Goal: Task Accomplishment & Management: Use online tool/utility

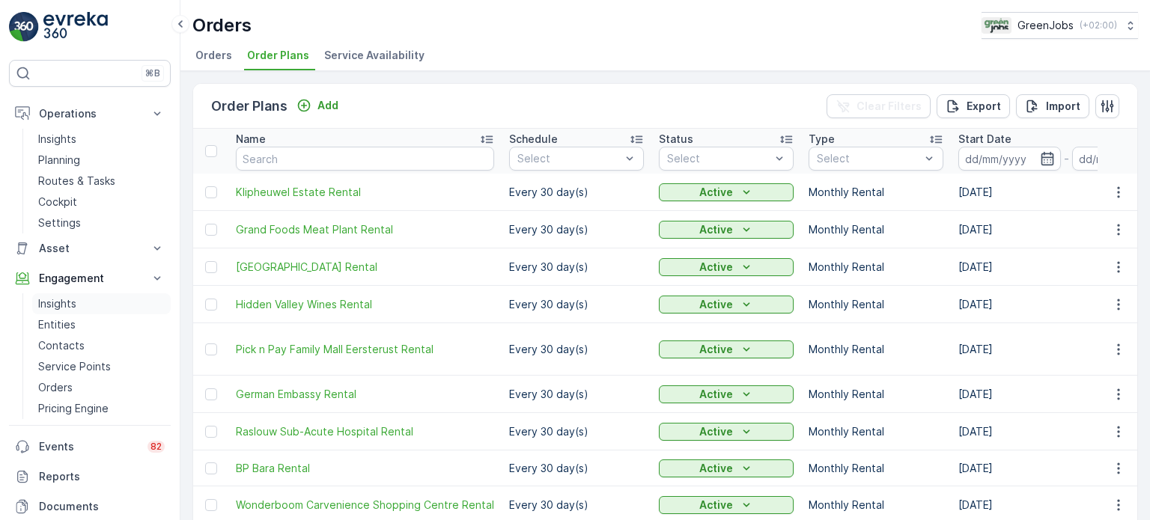
click at [60, 305] on p "Insights" at bounding box center [57, 303] width 38 height 15
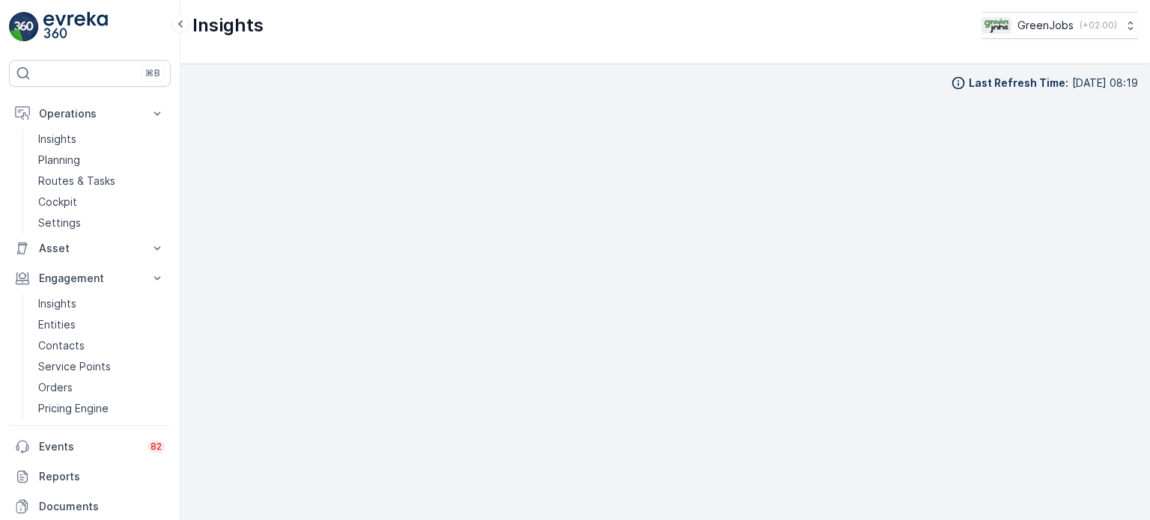
scroll to position [12, 0]
drag, startPoint x: 80, startPoint y: 178, endPoint x: 96, endPoint y: 180, distance: 15.8
click at [80, 178] on p "Routes & Tasks" at bounding box center [76, 181] width 77 height 15
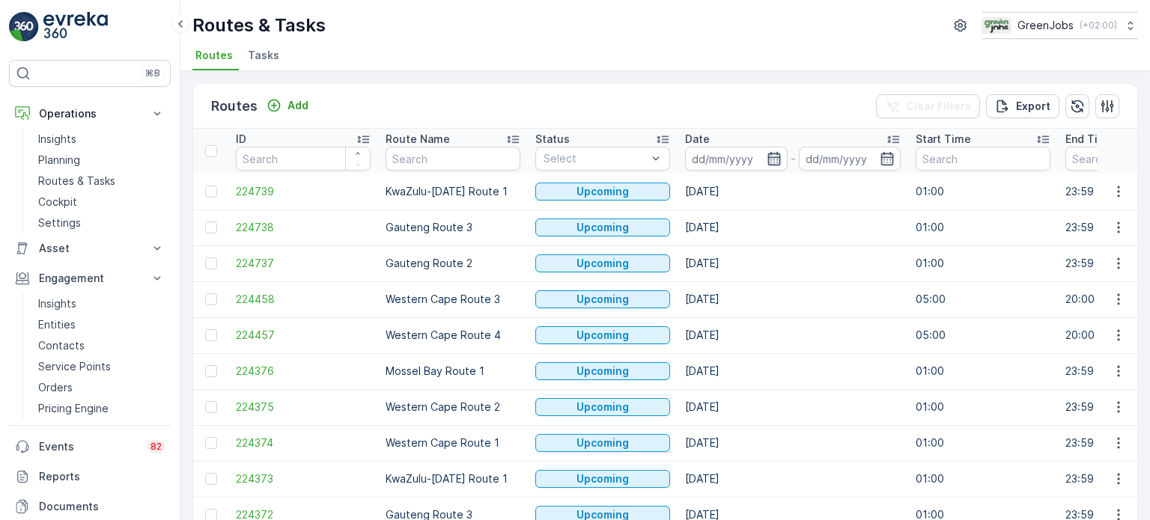
click at [776, 155] on icon "button" at bounding box center [774, 158] width 15 height 15
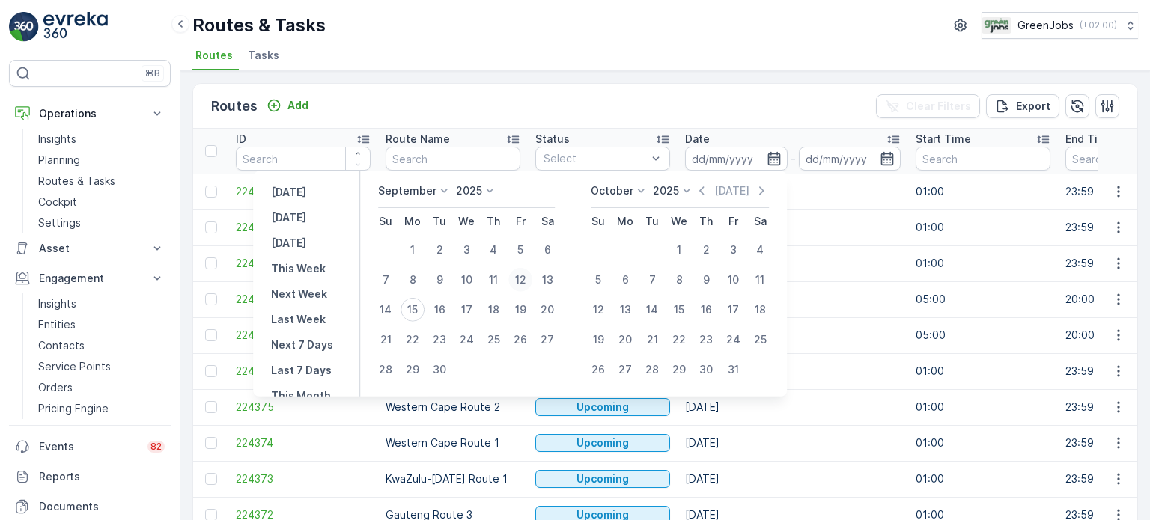
click at [523, 272] on div "12" at bounding box center [520, 280] width 24 height 24
type input "[DATE]"
click at [523, 272] on div "12" at bounding box center [520, 280] width 24 height 24
type input "[DATE]"
click at [523, 272] on div "12" at bounding box center [520, 280] width 24 height 24
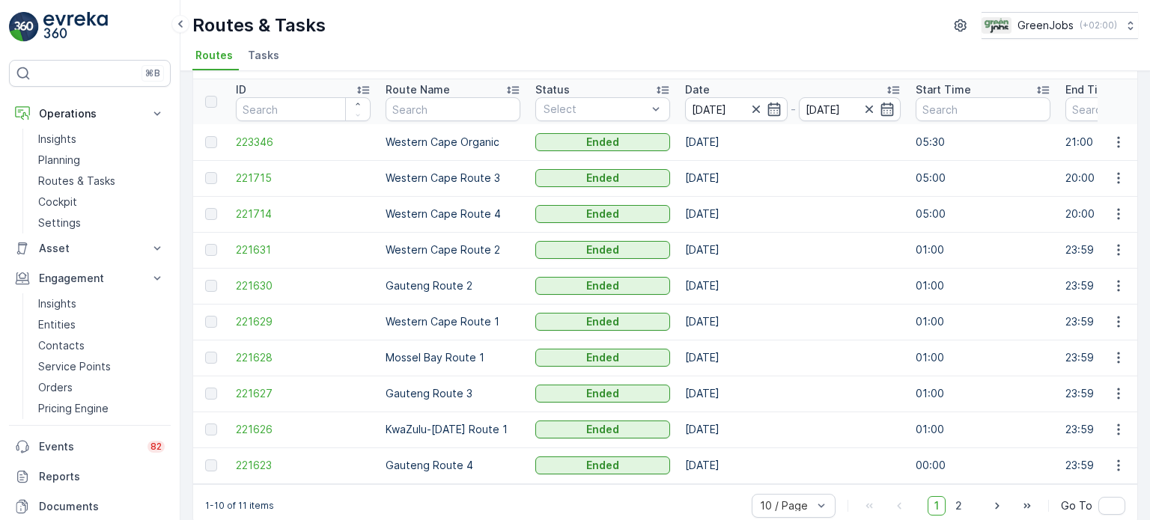
scroll to position [74, 0]
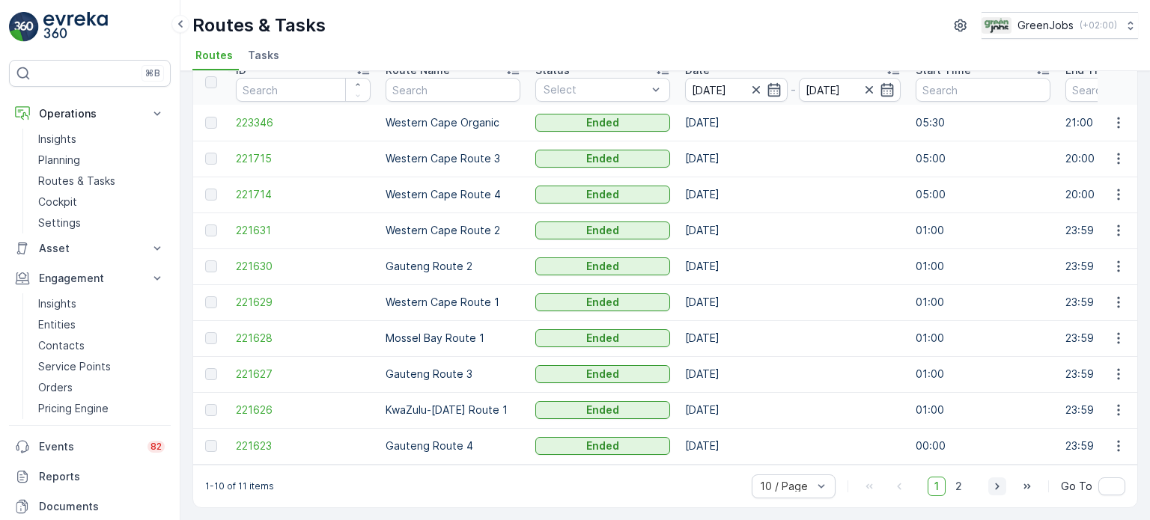
click at [996, 483] on icon "button" at bounding box center [997, 486] width 15 height 15
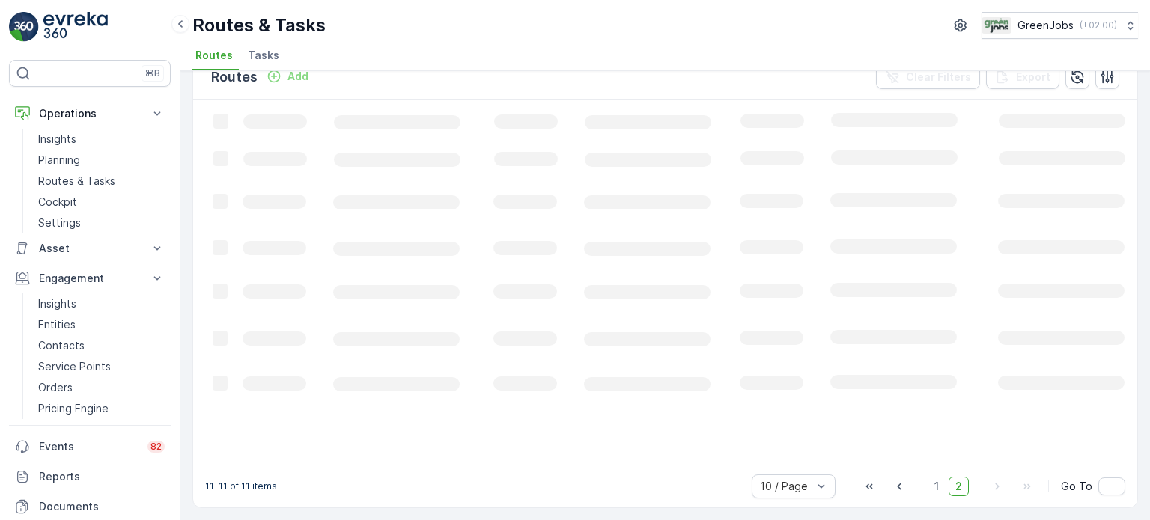
scroll to position [28, 0]
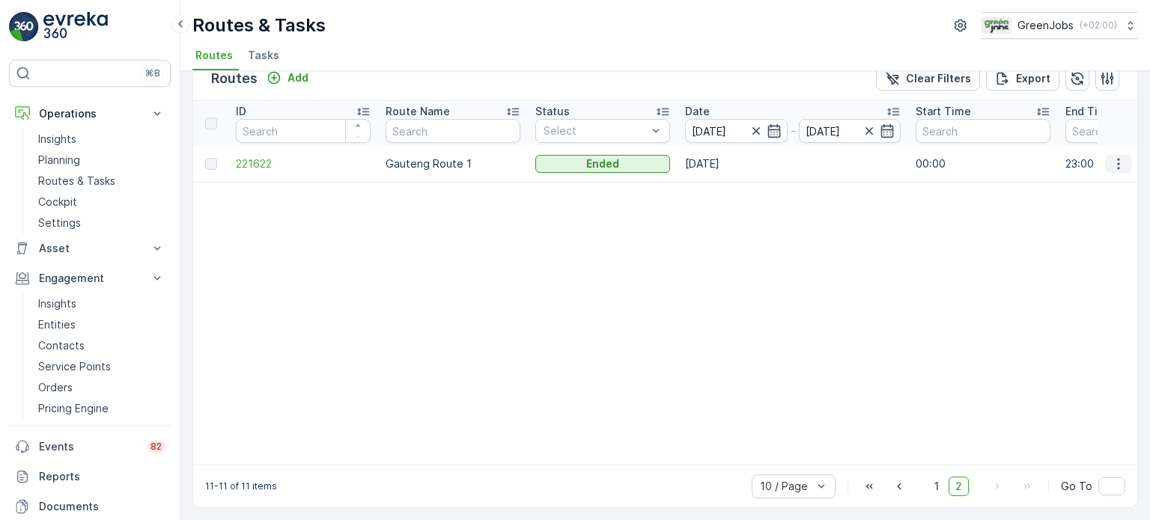
click at [1117, 163] on icon "button" at bounding box center [1118, 163] width 15 height 15
click at [1081, 182] on span "See More Details" at bounding box center [1083, 184] width 87 height 15
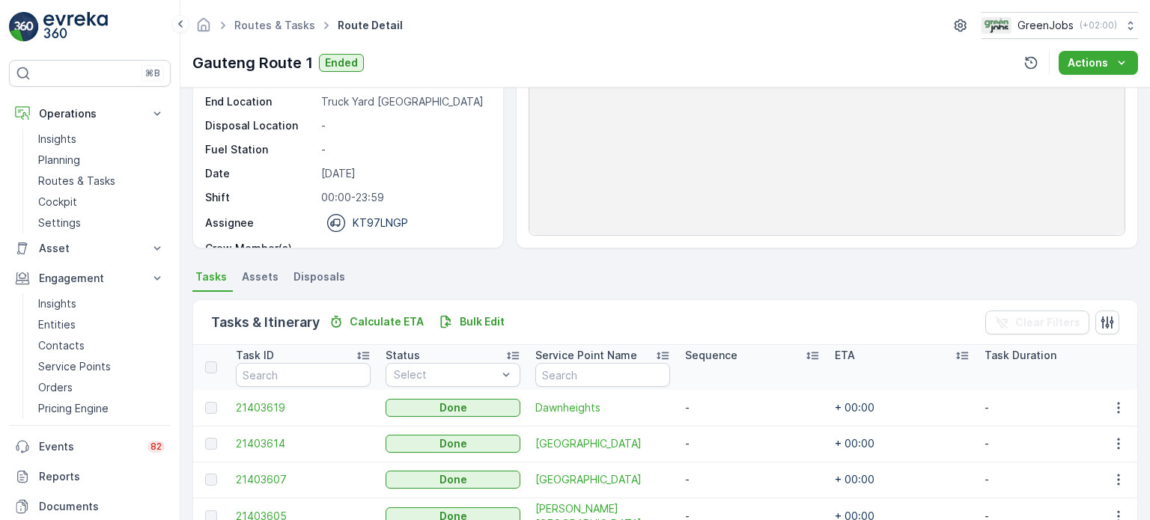
scroll to position [225, 0]
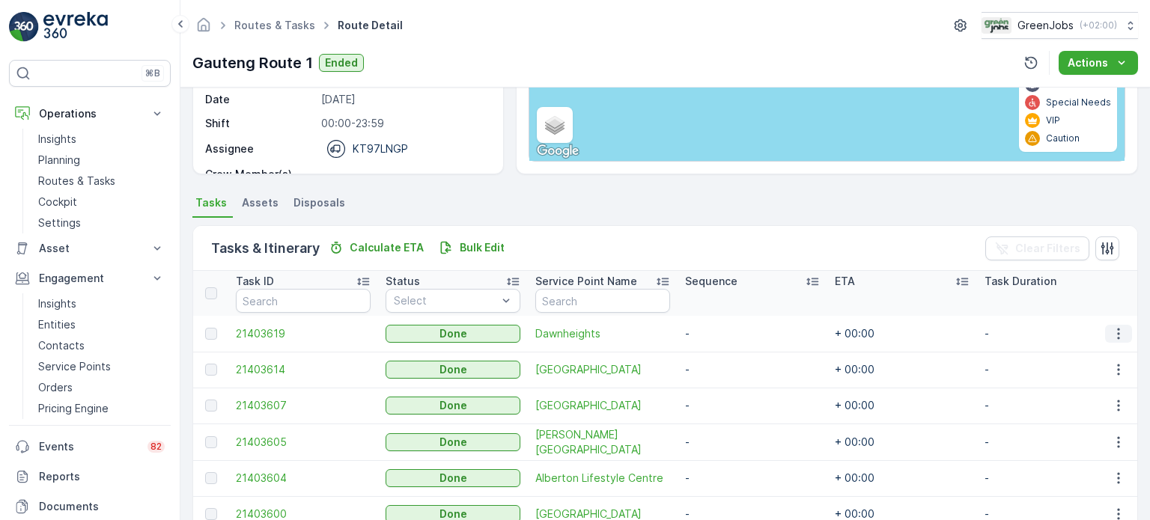
click at [1114, 334] on icon "button" at bounding box center [1118, 333] width 15 height 15
click at [1095, 356] on span "See More Details" at bounding box center [1100, 354] width 87 height 15
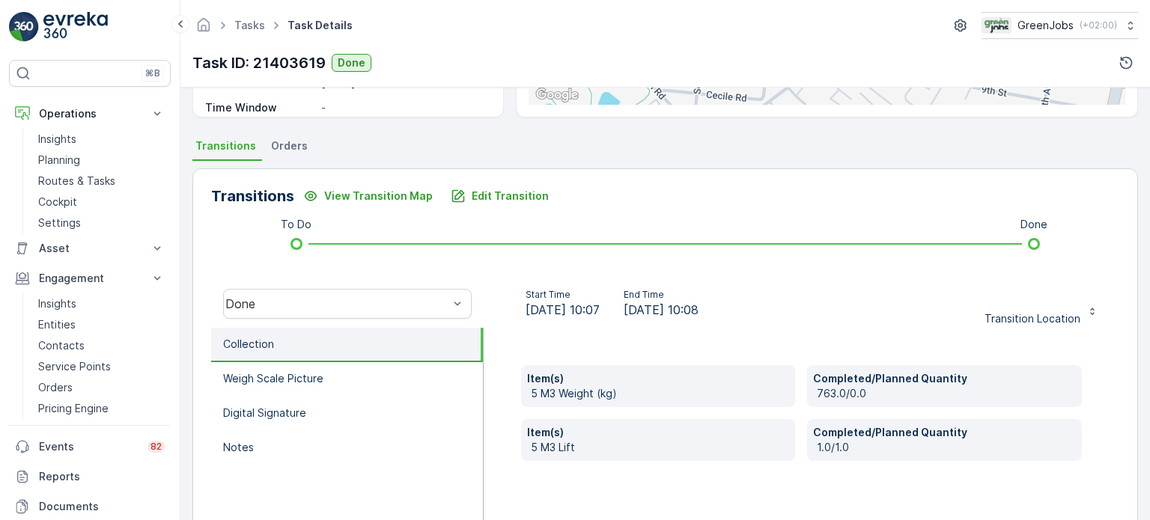
scroll to position [299, 0]
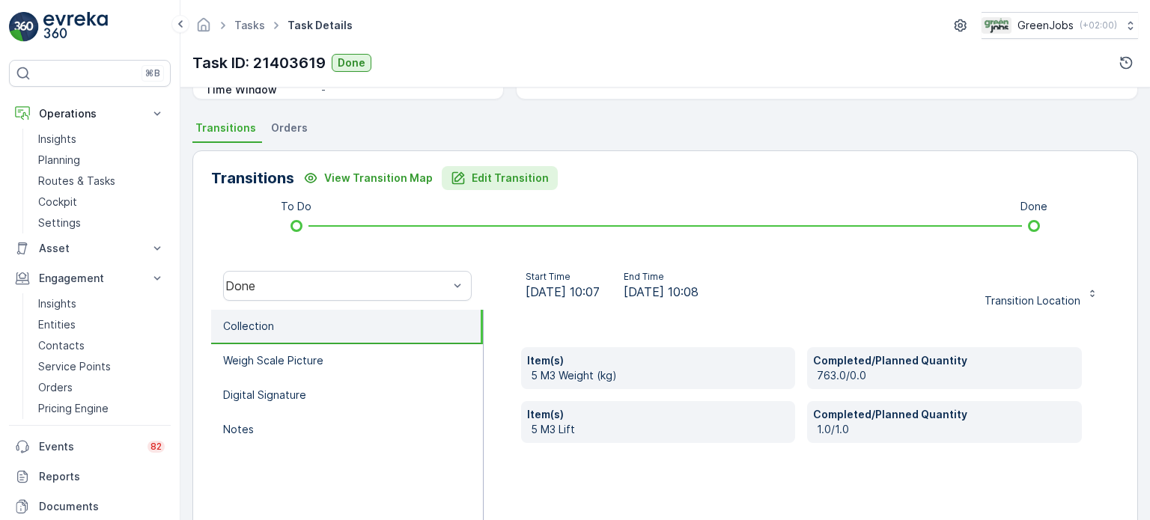
click at [498, 174] on p "Edit Transition" at bounding box center [510, 178] width 77 height 15
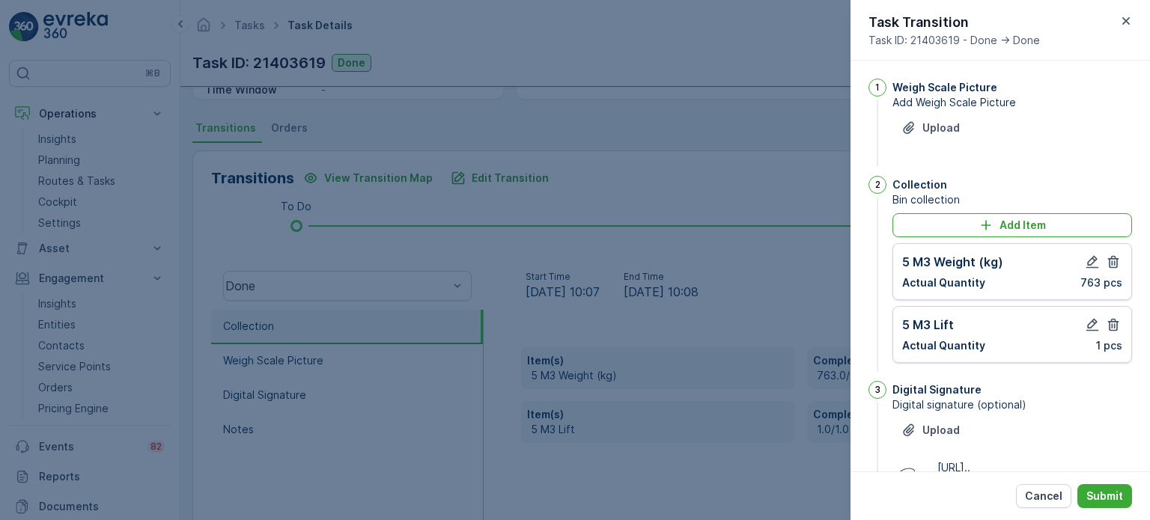
scroll to position [195, 0]
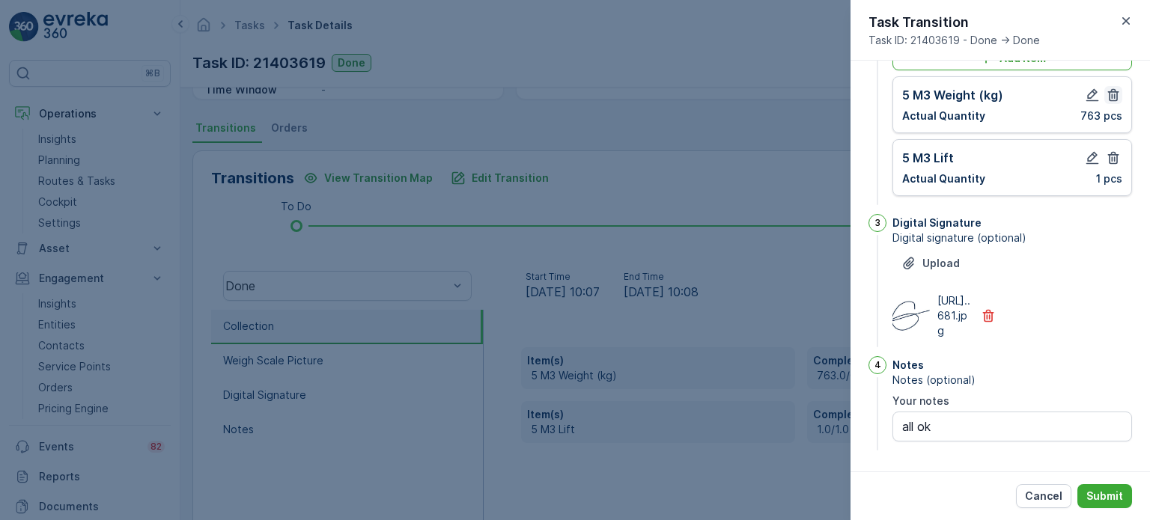
click at [1108, 150] on icon "button" at bounding box center [1113, 157] width 15 height 15
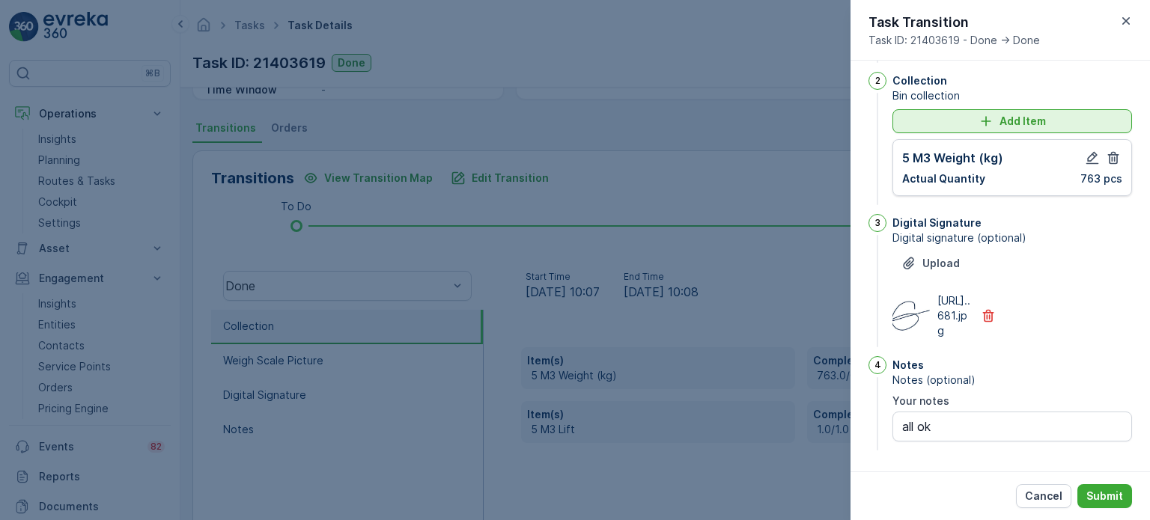
scroll to position [133, 0]
drag, startPoint x: 1112, startPoint y: 129, endPoint x: 1064, endPoint y: 118, distance: 49.2
click at [1111, 150] on icon "button" at bounding box center [1113, 157] width 15 height 15
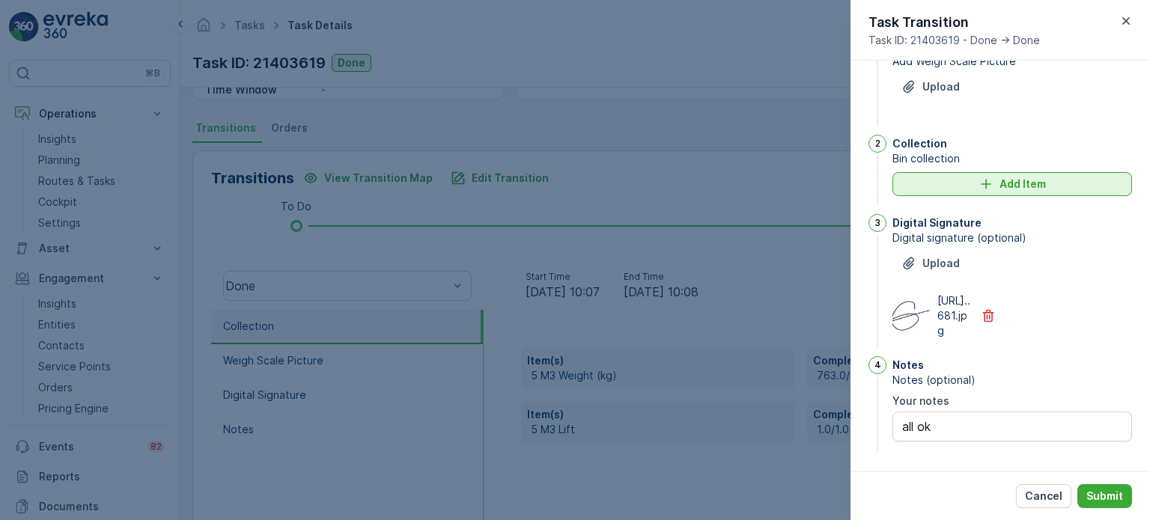
click at [1009, 177] on p "Add Item" at bounding box center [1023, 184] width 46 height 15
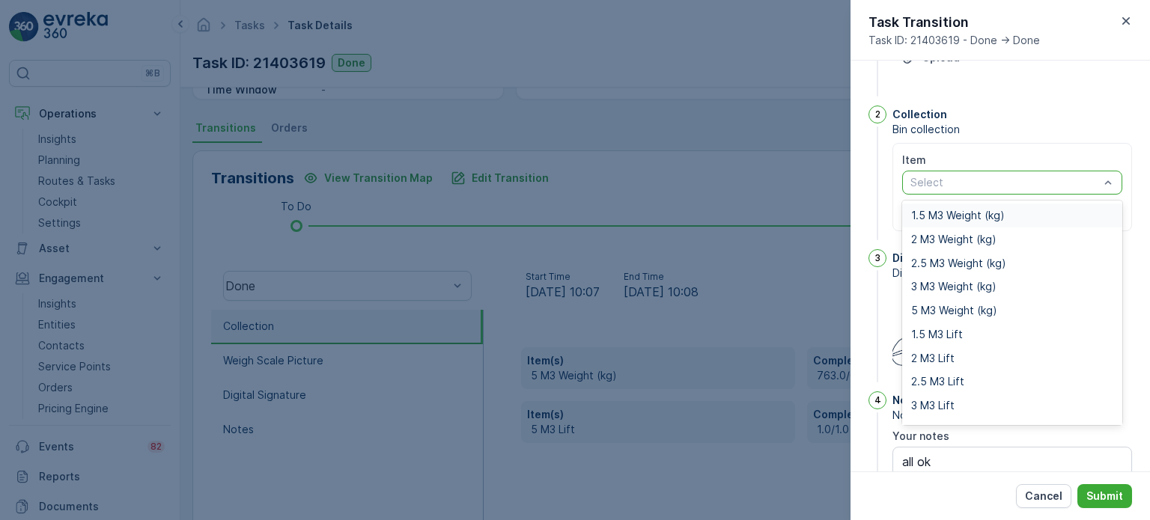
click at [949, 189] on div "Select" at bounding box center [1012, 183] width 220 height 24
click at [940, 284] on span "3 M3 Weight (kg)" at bounding box center [953, 287] width 85 height 12
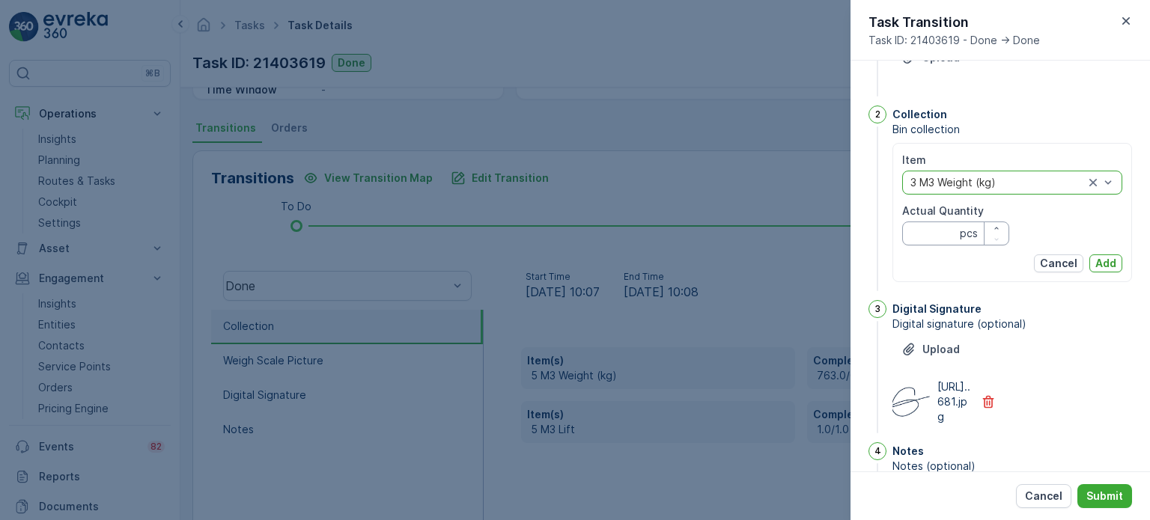
click at [934, 235] on Quantity "Actual Quantity" at bounding box center [955, 234] width 107 height 24
type Quantity "763"
click at [1107, 257] on p "Add" at bounding box center [1105, 263] width 21 height 15
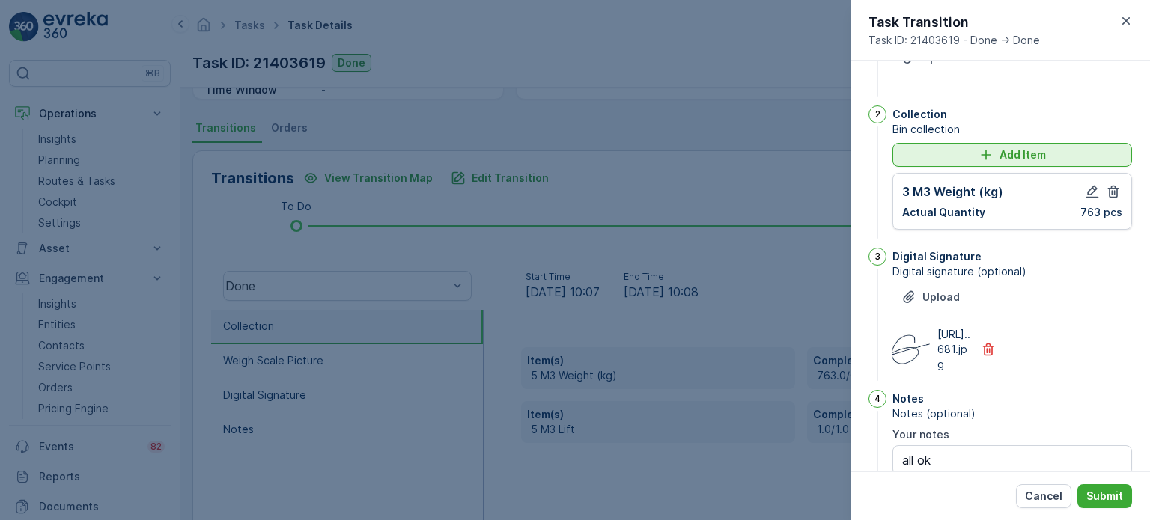
click at [967, 156] on div "Add Item" at bounding box center [1012, 155] width 222 height 15
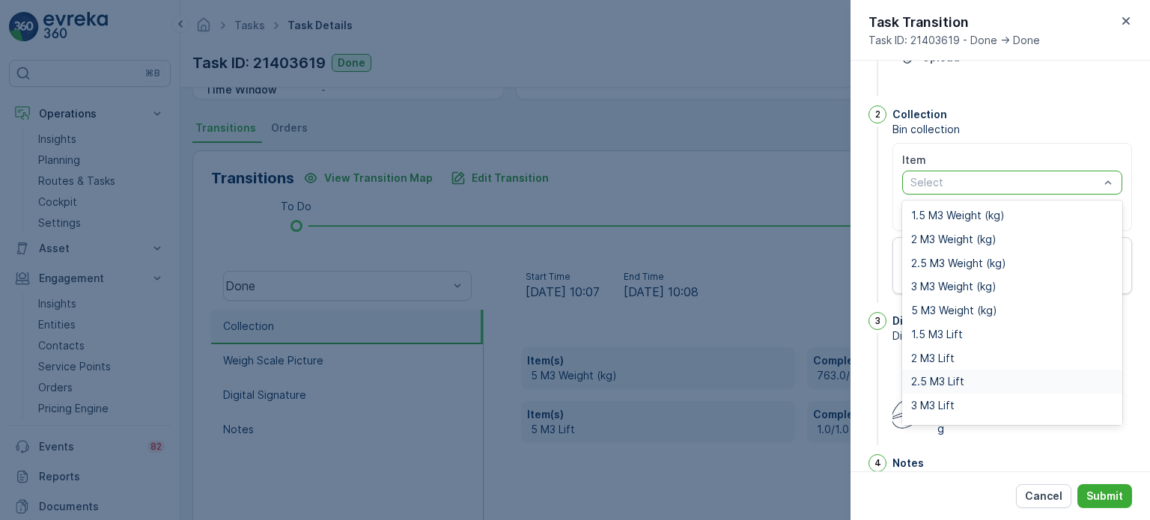
scroll to position [19, 0]
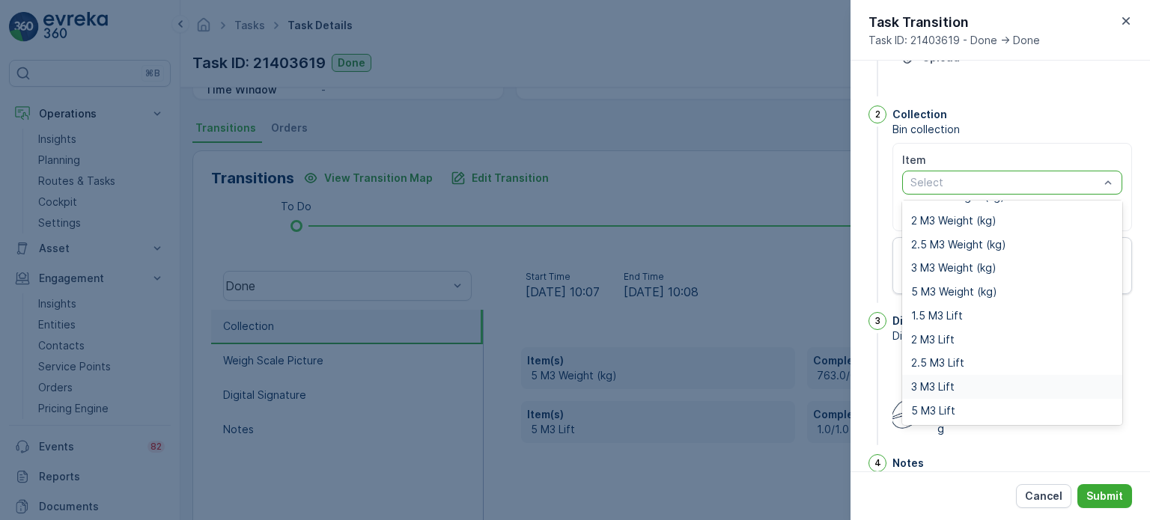
click at [942, 381] on span "3 M3 Lift" at bounding box center [932, 387] width 43 height 12
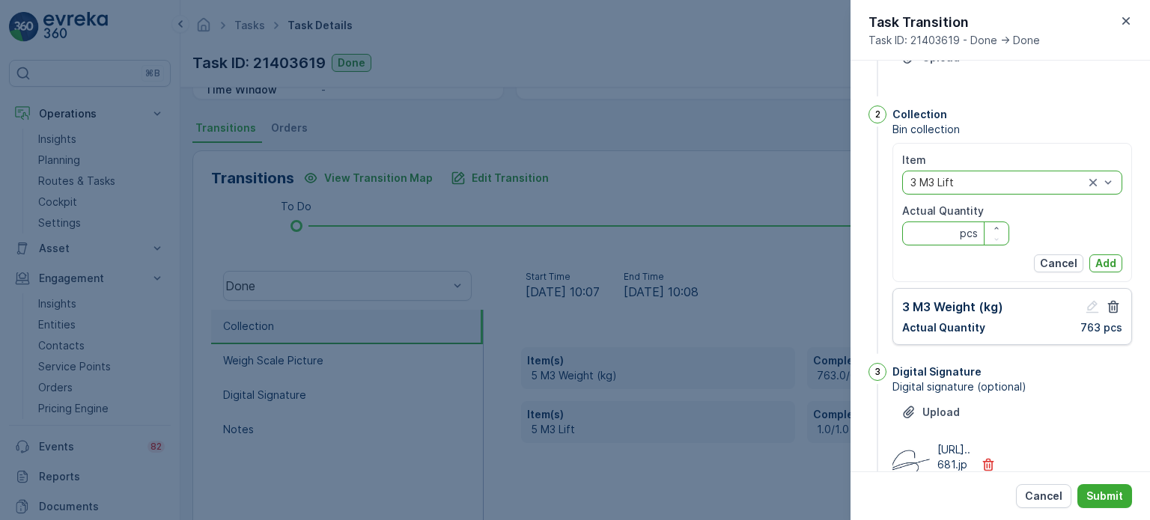
click at [912, 228] on Quantity "Actual Quantity" at bounding box center [955, 234] width 107 height 24
type Quantity "1"
click at [1098, 261] on p "Add" at bounding box center [1105, 263] width 21 height 15
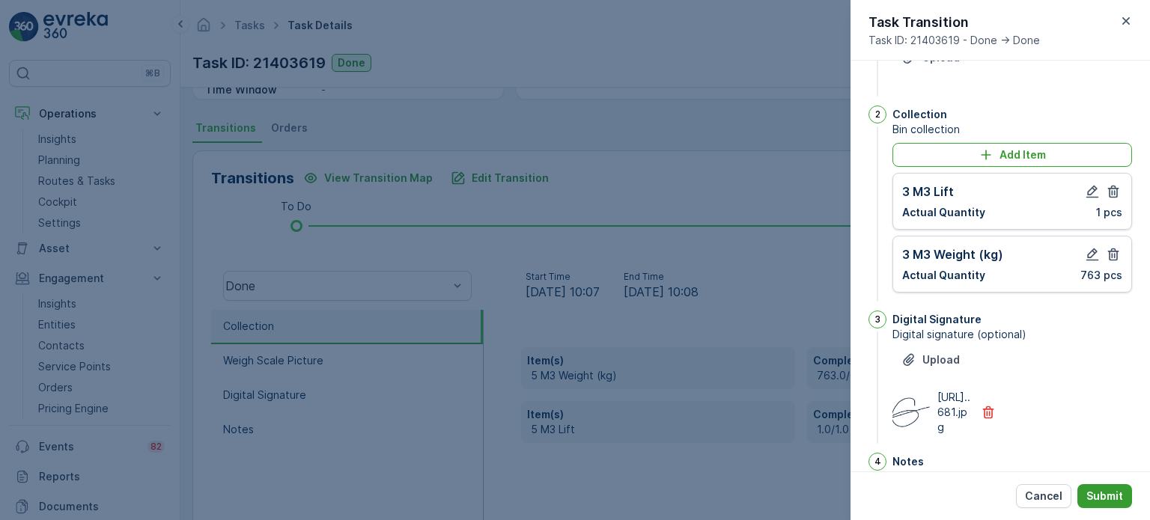
click at [1097, 494] on p "Submit" at bounding box center [1104, 496] width 37 height 15
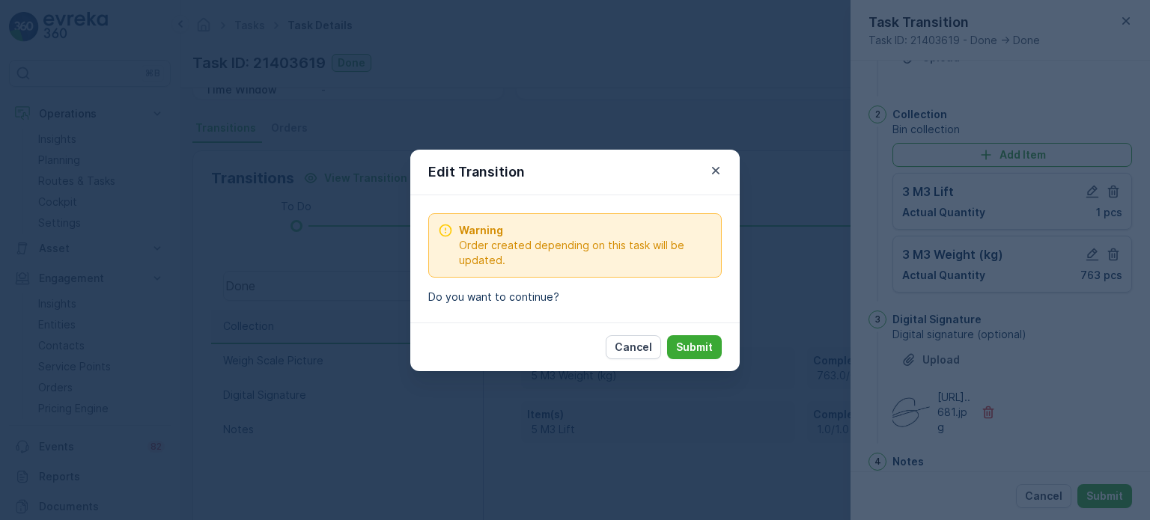
click at [718, 350] on button "Submit" at bounding box center [694, 347] width 55 height 24
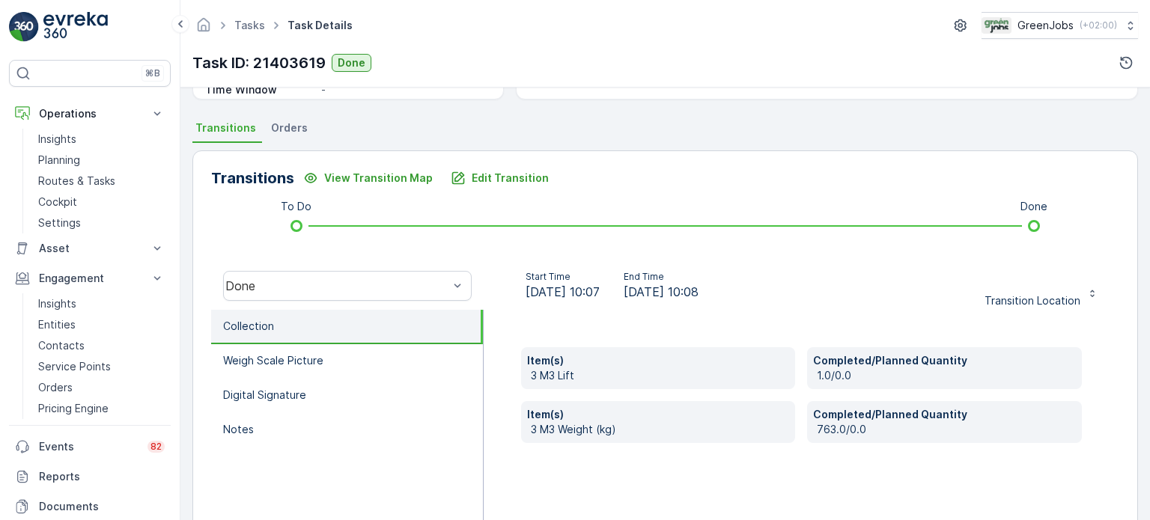
click at [291, 130] on span "Orders" at bounding box center [289, 128] width 37 height 15
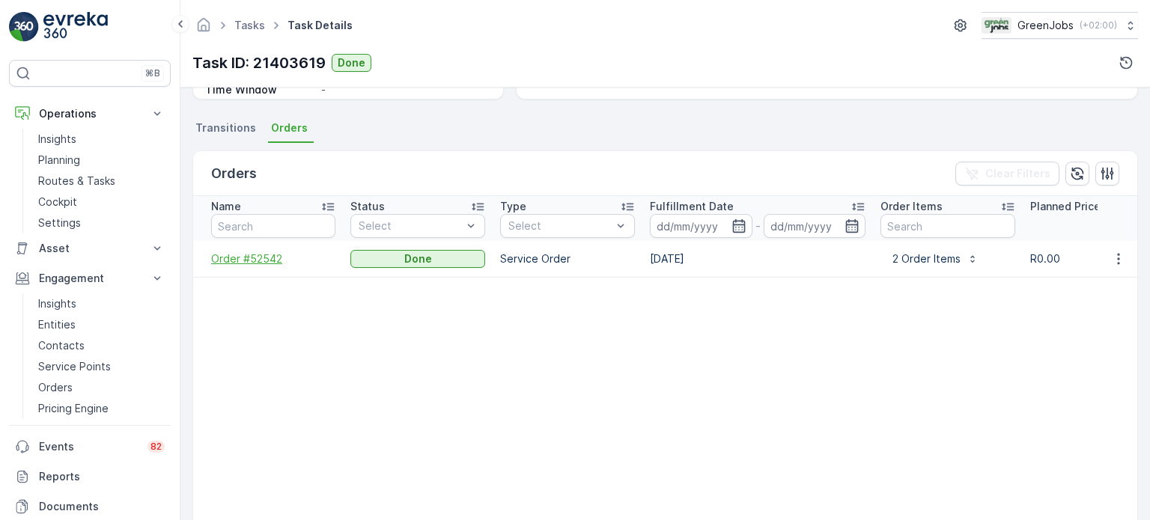
click at [264, 259] on span "Order #52542" at bounding box center [273, 259] width 124 height 15
